Goal: Information Seeking & Learning: Understand process/instructions

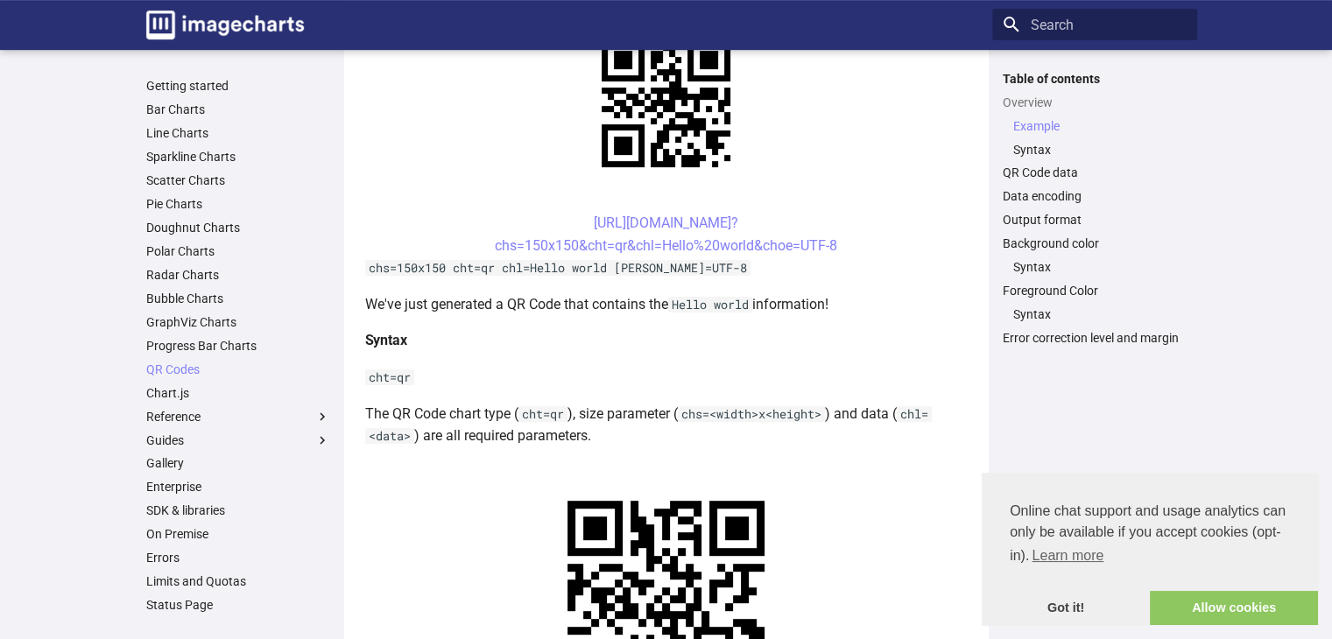
scroll to position [438, 0]
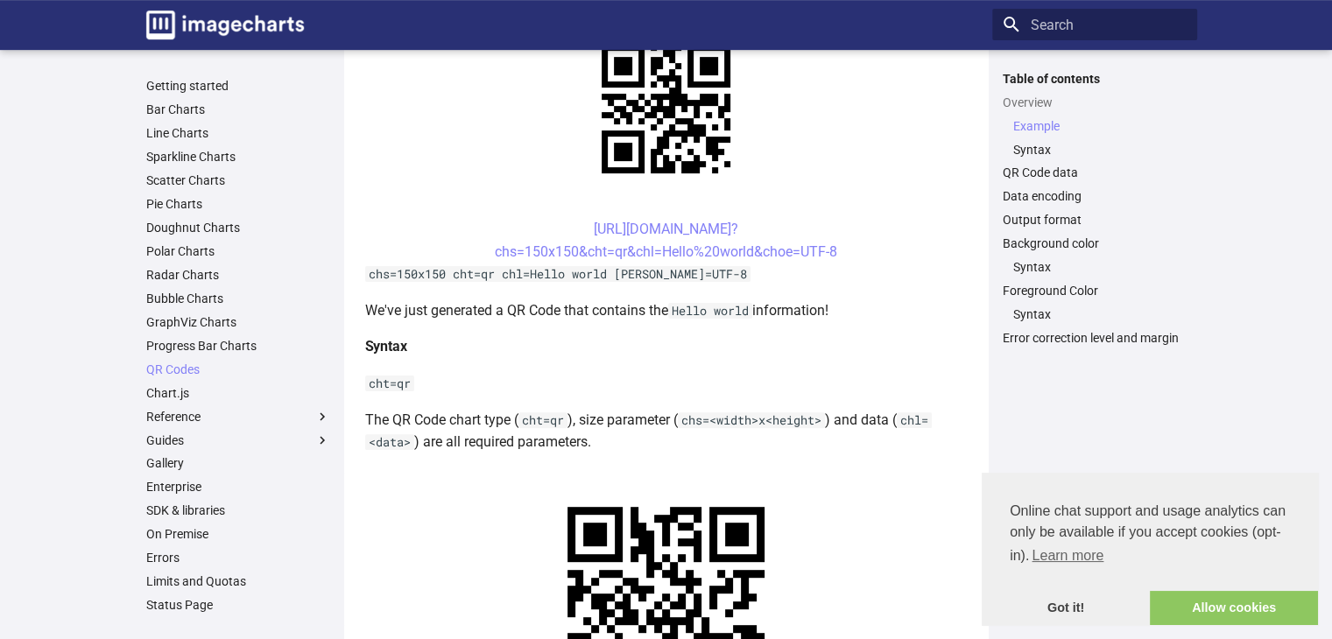
drag, startPoint x: 559, startPoint y: 232, endPoint x: 851, endPoint y: 253, distance: 293.2
click at [851, 253] on center "[URL][DOMAIN_NAME]? chs=150x150&cht=qr&chl=Hello%20world&choe=UTF-8" at bounding box center [666, 240] width 602 height 45
copy link "[URL][DOMAIN_NAME]? chs=150x150&cht=qr&chl=Hello%20world&choe=UTF-8"
click at [665, 248] on link "[URL][DOMAIN_NAME]? chs=150x150&cht=qr&chl=Hello%20world&choe=UTF-8" at bounding box center [666, 240] width 342 height 39
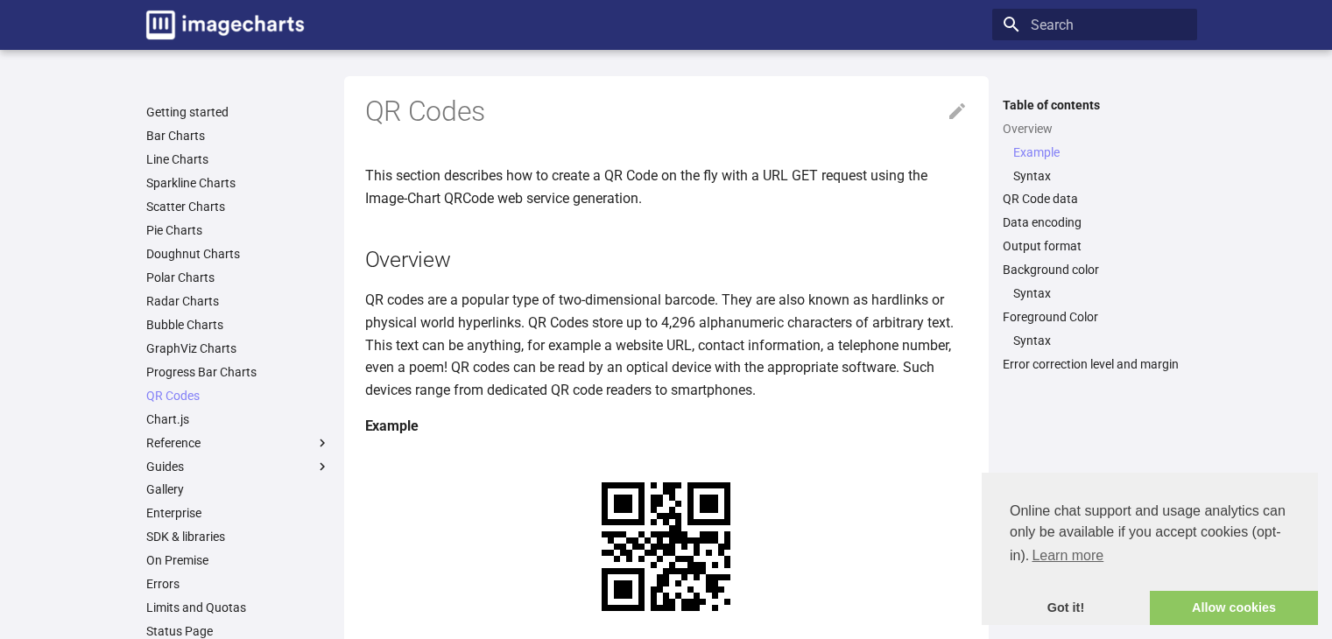
scroll to position [438, 0]
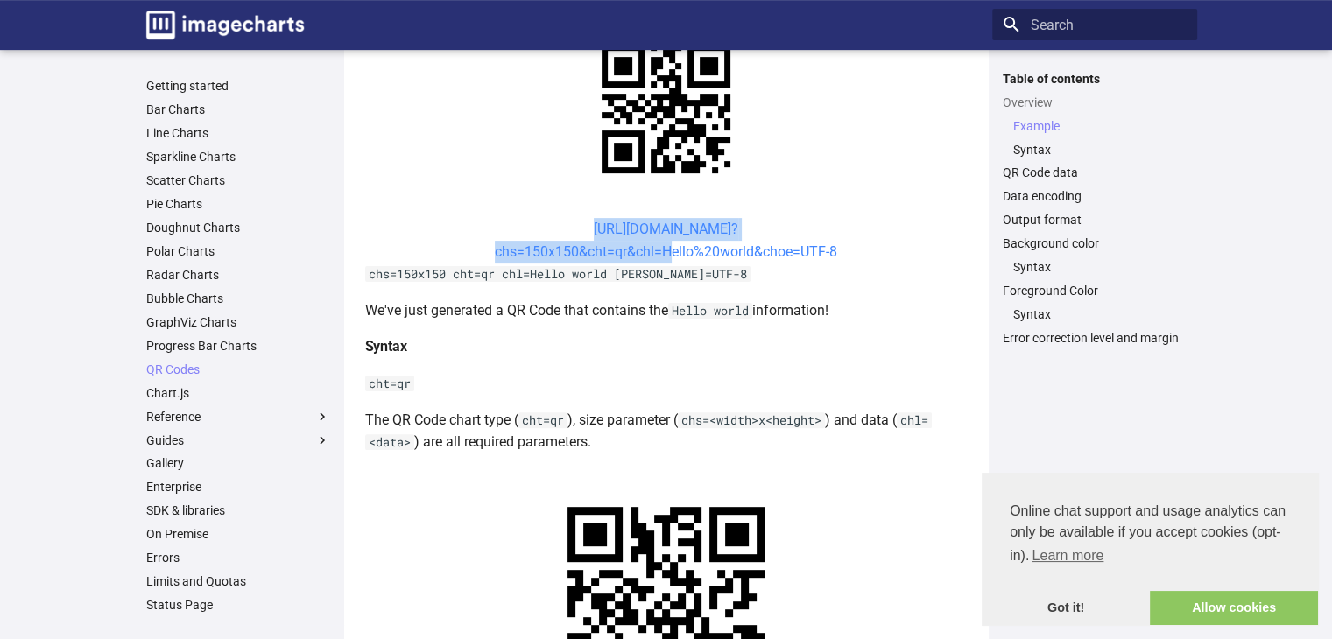
drag, startPoint x: 526, startPoint y: 218, endPoint x: 658, endPoint y: 257, distance: 137.1
click at [658, 257] on center "[URL][DOMAIN_NAME]? chs=150x150&cht=qr&chl=Hello%20world&choe=UTF-8" at bounding box center [666, 240] width 602 height 45
copy link "[URL][DOMAIN_NAME]? chs=150x150&cht=qr&chl="
